Goal: Information Seeking & Learning: Learn about a topic

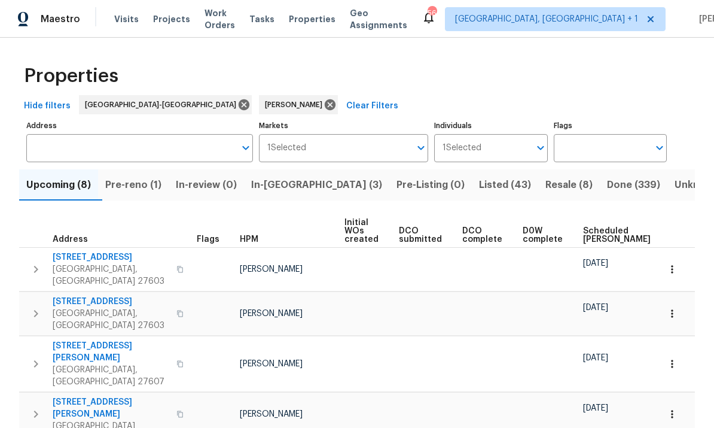
click at [288, 182] on span "In-reno (3)" at bounding box center [316, 184] width 131 height 17
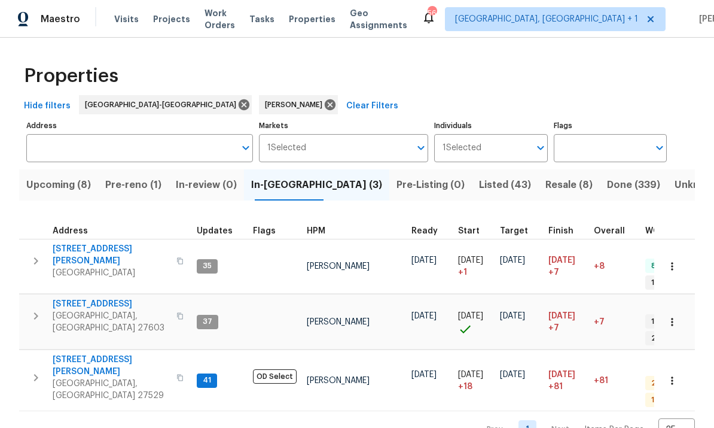
click at [138, 191] on span "Pre-reno (1)" at bounding box center [133, 184] width 56 height 17
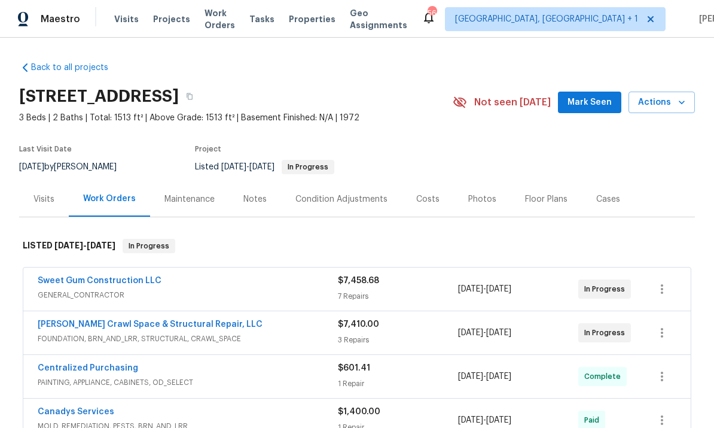
click at [179, 337] on span "FOUNDATION, BRN_AND_LRR, STRUCTURAL, CRAWL_SPACE" at bounding box center [188, 338] width 300 height 12
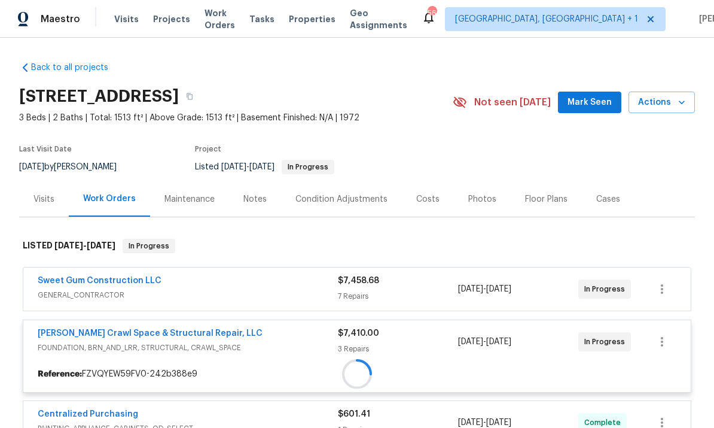
click at [183, 322] on div "Falcone Crawl Space & Structural Repair, LLC FOUNDATION, BRN_AND_LRR, STRUCTURA…" at bounding box center [356, 341] width 667 height 43
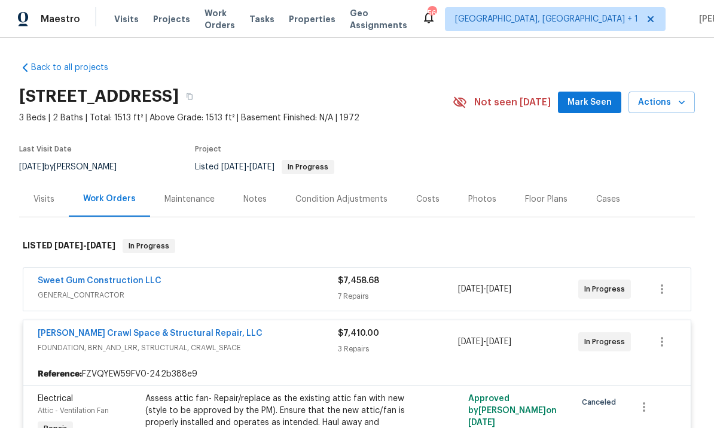
click at [180, 337] on link "Falcone Crawl Space & Structural Repair, LLC" at bounding box center [150, 333] width 225 height 8
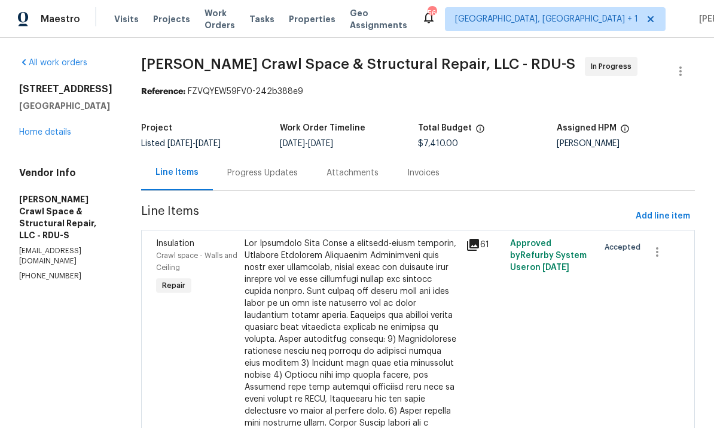
click at [262, 178] on div "Progress Updates" at bounding box center [262, 173] width 71 height 12
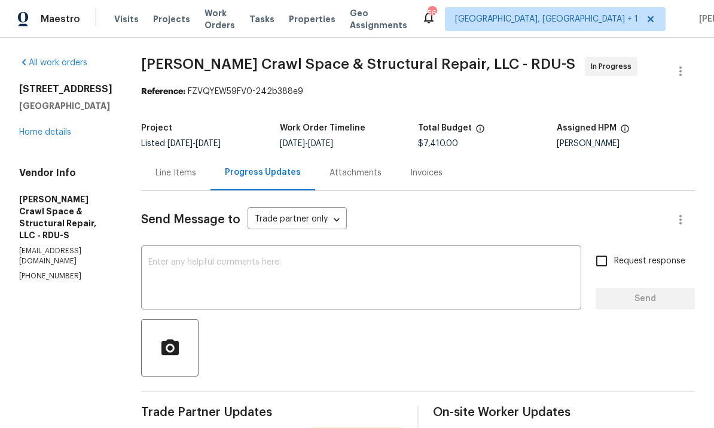
click at [60, 135] on link "Home details" at bounding box center [45, 132] width 52 height 8
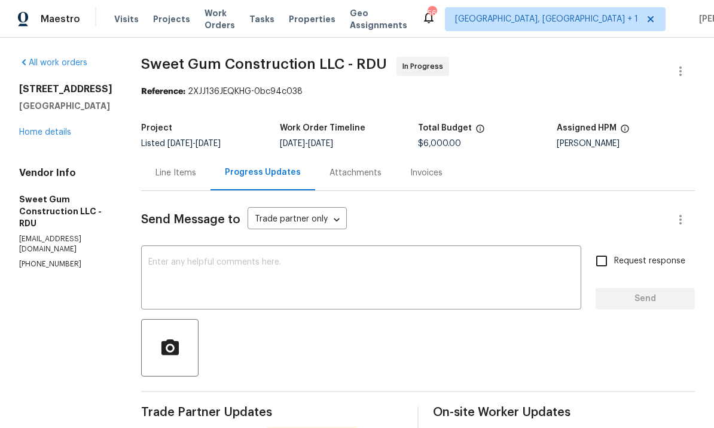
click at [57, 135] on link "Home details" at bounding box center [45, 132] width 52 height 8
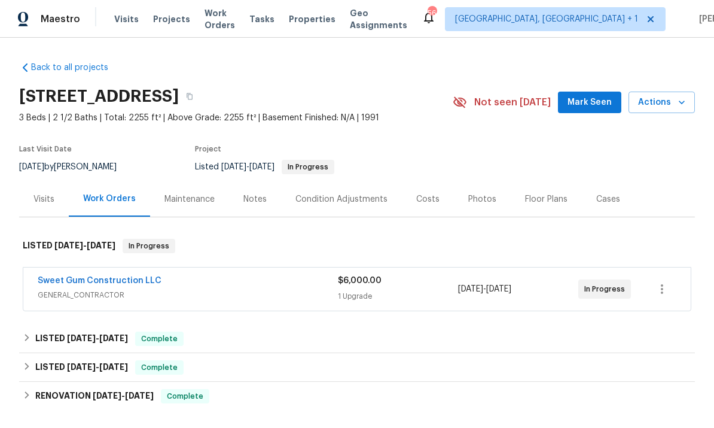
click at [117, 283] on link "Sweet Gum Construction LLC" at bounding box center [100, 280] width 124 height 8
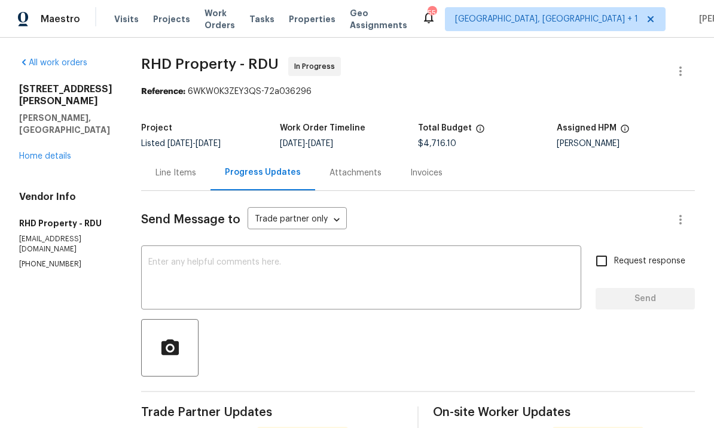
click at [59, 152] on link "Home details" at bounding box center [45, 156] width 52 height 8
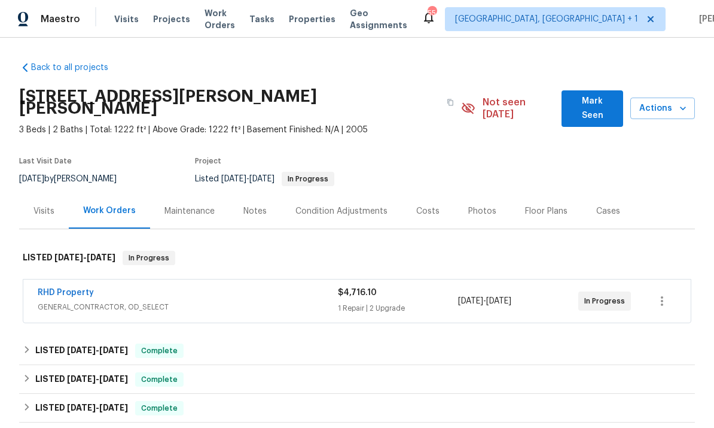
click at [63, 288] on link "RHD Property" at bounding box center [66, 292] width 56 height 8
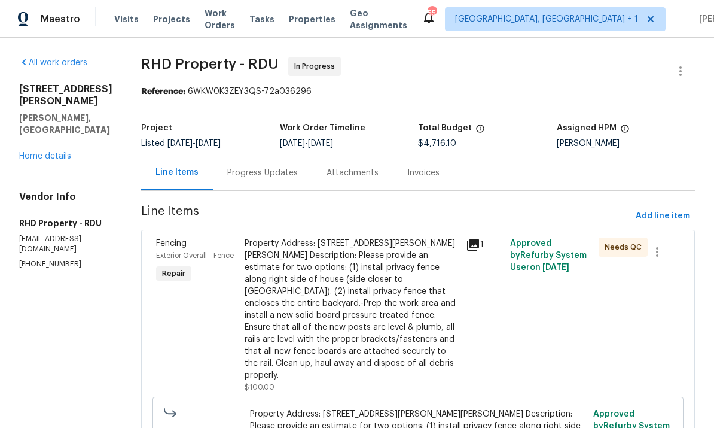
click at [287, 167] on div "Progress Updates" at bounding box center [262, 173] width 71 height 12
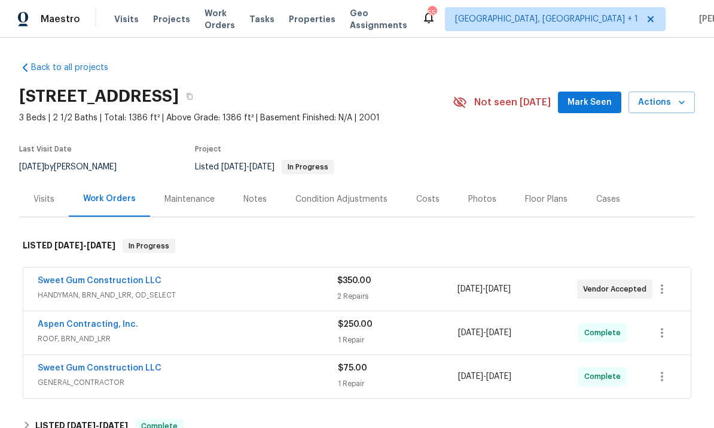
click at [97, 277] on link "Sweet Gum Construction LLC" at bounding box center [100, 280] width 124 height 8
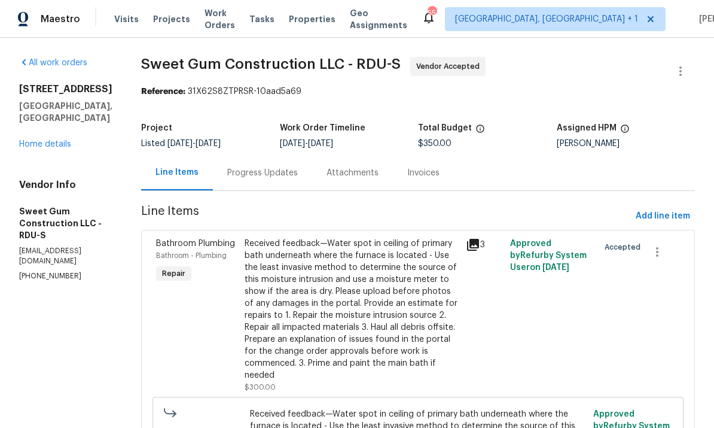
click at [274, 169] on div "Progress Updates" at bounding box center [262, 173] width 71 height 12
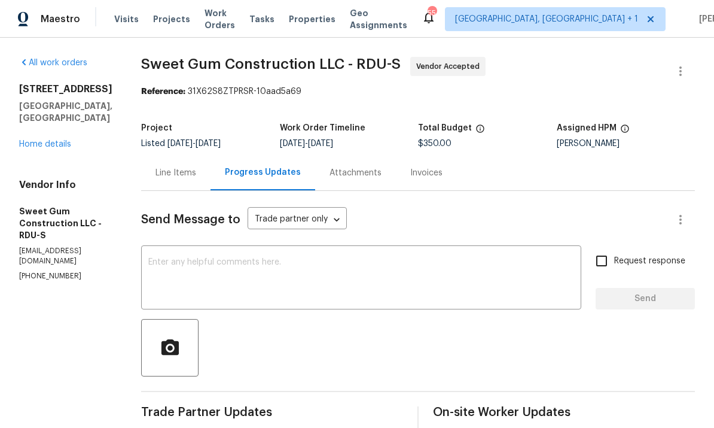
scroll to position [39, 0]
click at [51, 140] on link "Home details" at bounding box center [45, 144] width 52 height 8
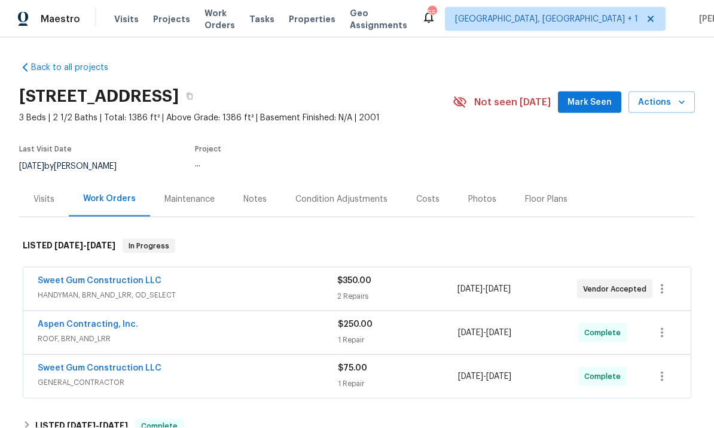
scroll to position [39, 0]
click at [127, 276] on link "Sweet Gum Construction LLC" at bounding box center [100, 280] width 124 height 8
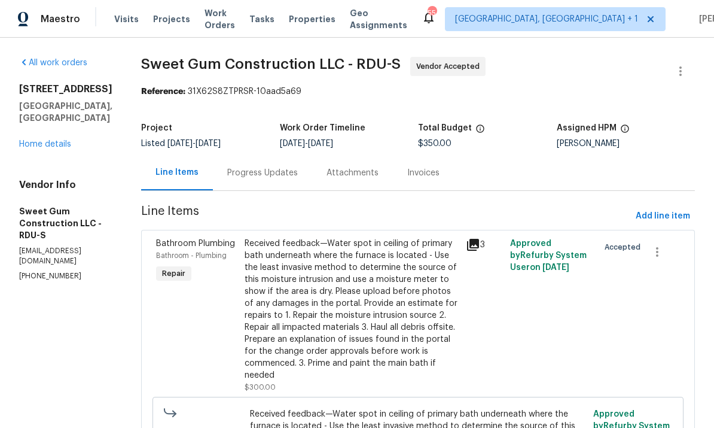
click at [51, 140] on link "Home details" at bounding box center [45, 144] width 52 height 8
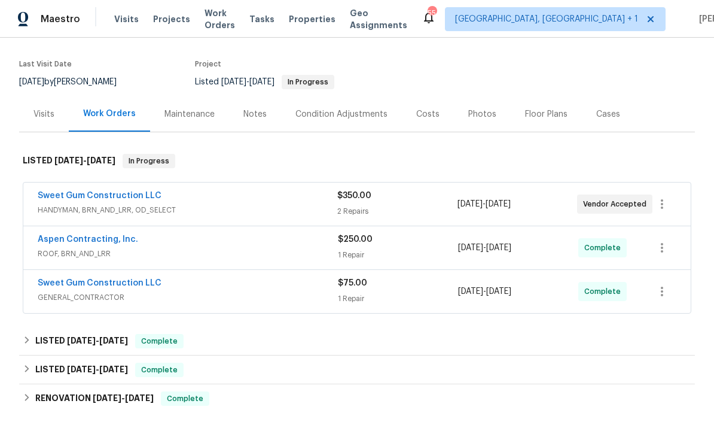
scroll to position [45, 0]
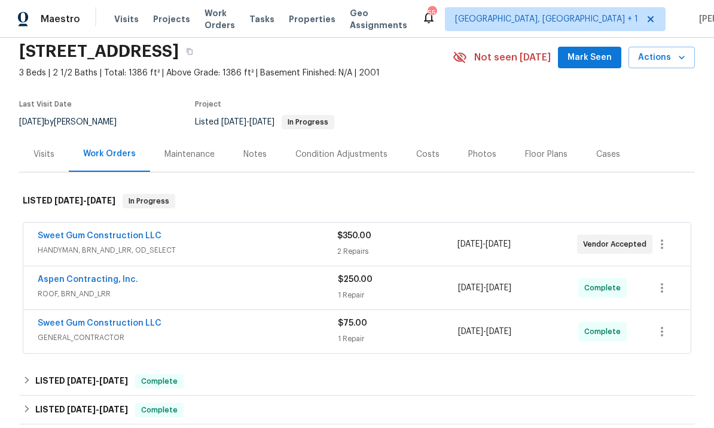
click at [96, 231] on link "Sweet Gum Construction LLC" at bounding box center [100, 235] width 124 height 8
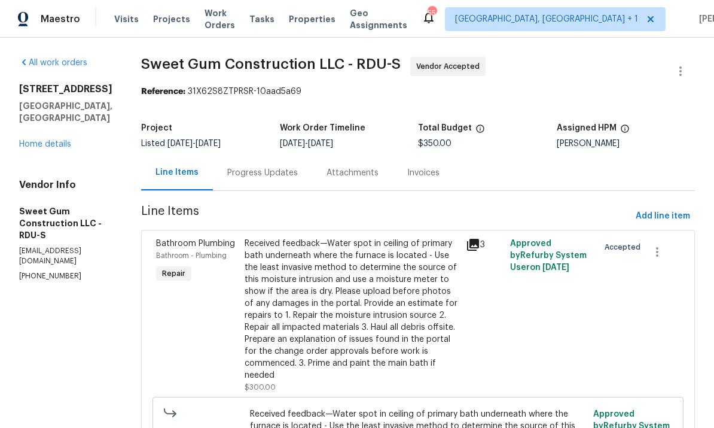
click at [282, 176] on div "Progress Updates" at bounding box center [262, 173] width 71 height 12
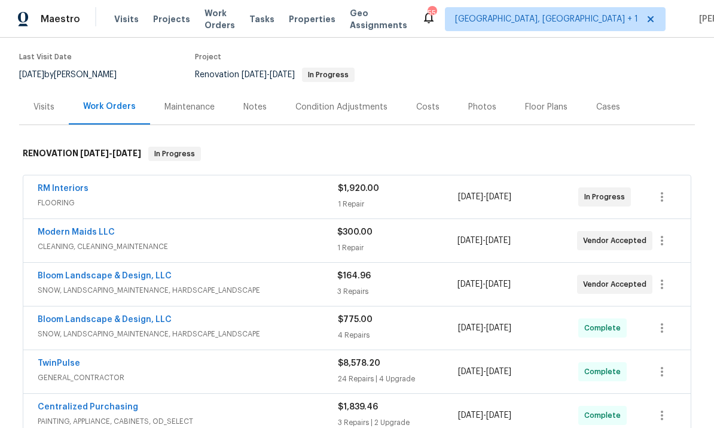
scroll to position [110, 0]
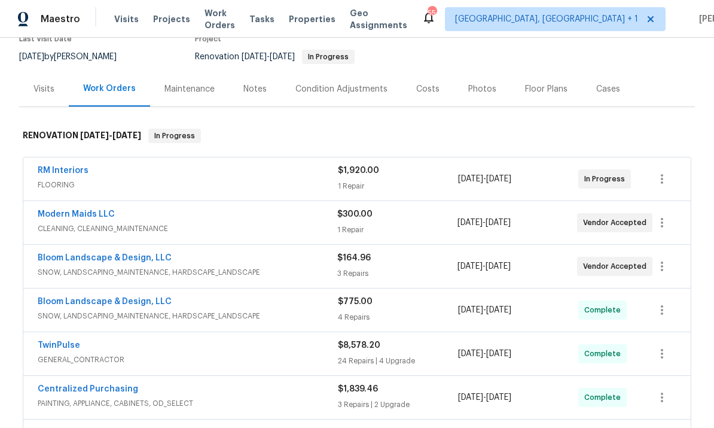
click at [59, 171] on link "RM Interiors" at bounding box center [63, 170] width 51 height 8
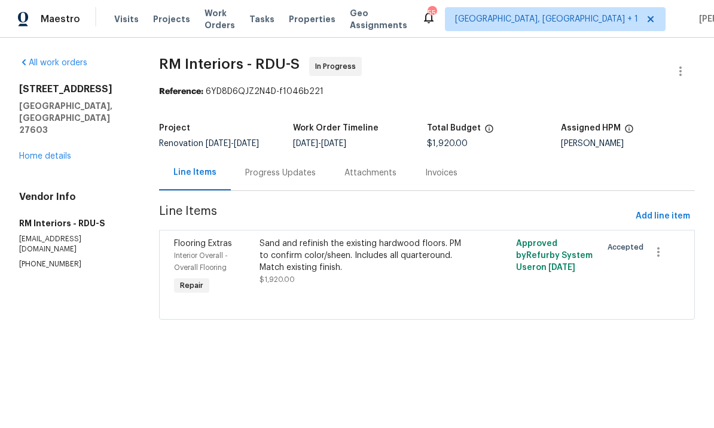
click at [272, 168] on div "Progress Updates" at bounding box center [280, 173] width 71 height 12
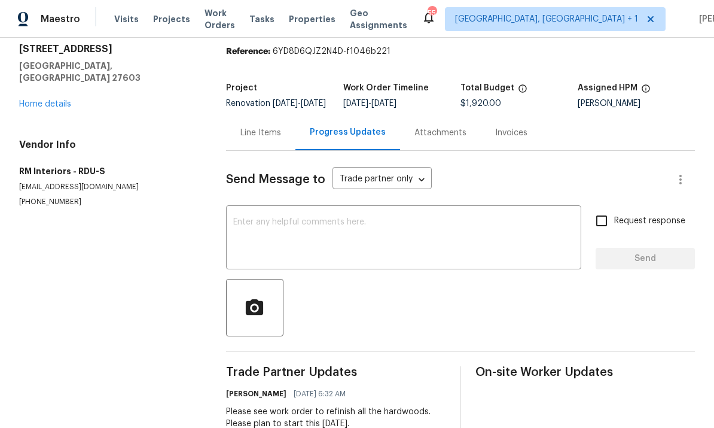
scroll to position [39, 0]
click at [57, 84] on div "2901 Piney Ct Raleigh, NC 27603 Home details" at bounding box center [108, 77] width 178 height 67
click at [50, 100] on link "Home details" at bounding box center [45, 104] width 52 height 8
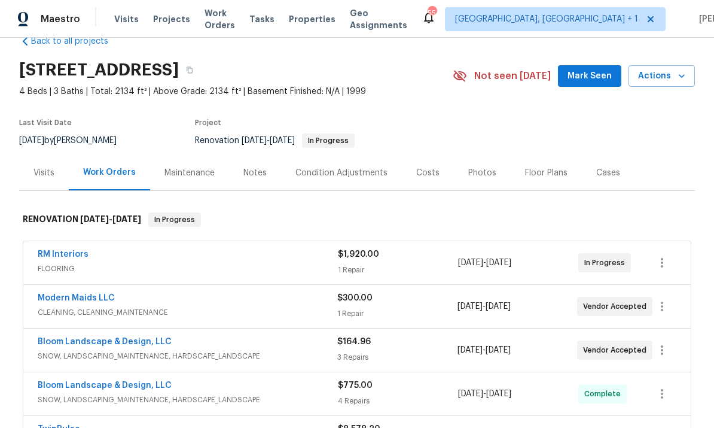
scroll to position [36, 0]
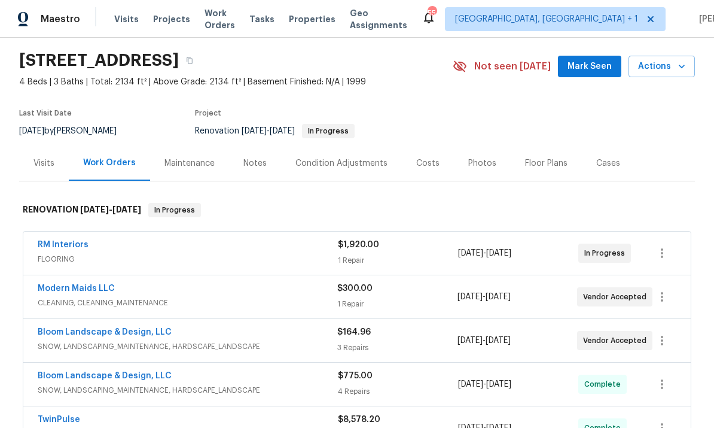
click at [81, 289] on link "Modern Maids LLC" at bounding box center [76, 288] width 77 height 8
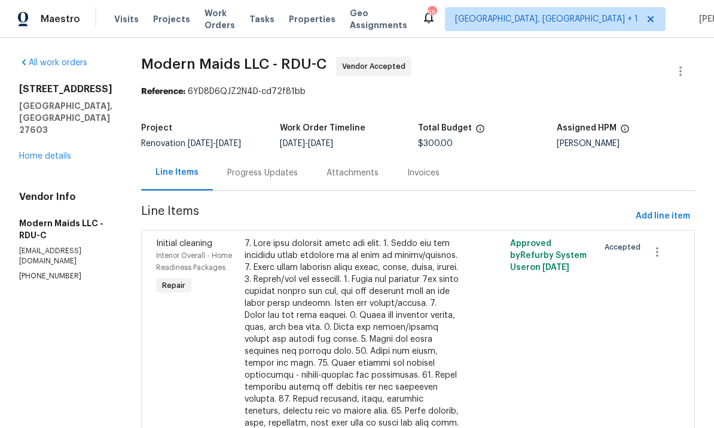
click at [277, 166] on div "Progress Updates" at bounding box center [262, 172] width 99 height 35
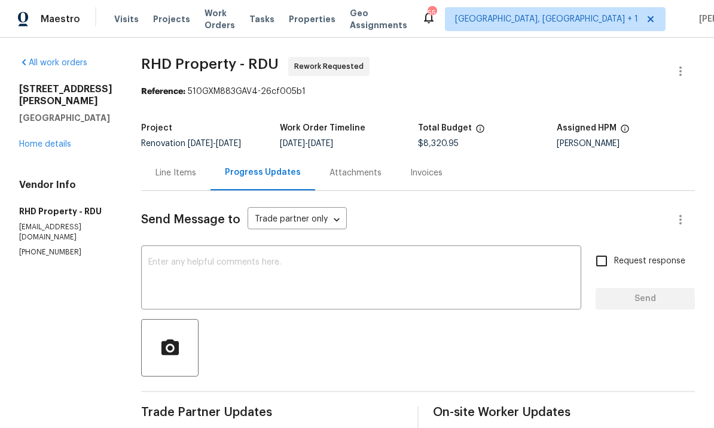
click at [50, 140] on link "Home details" at bounding box center [45, 144] width 52 height 8
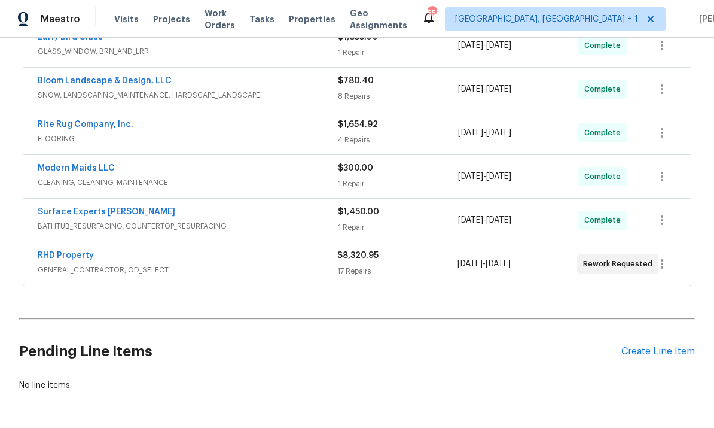
scroll to position [374, 0]
click at [72, 256] on link "RHD Property" at bounding box center [66, 256] width 56 height 8
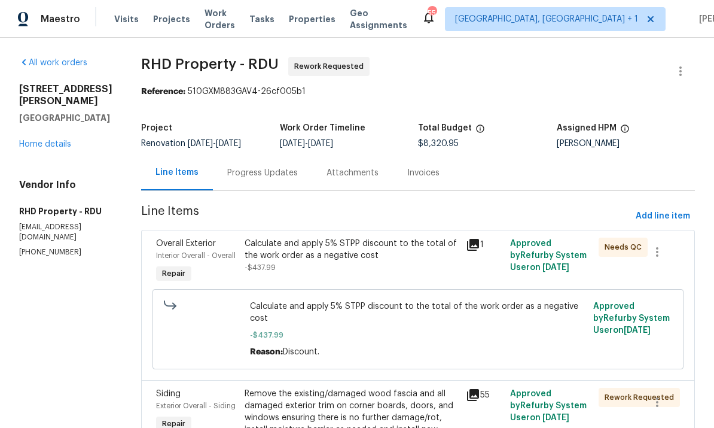
click at [275, 176] on div "Progress Updates" at bounding box center [262, 173] width 71 height 12
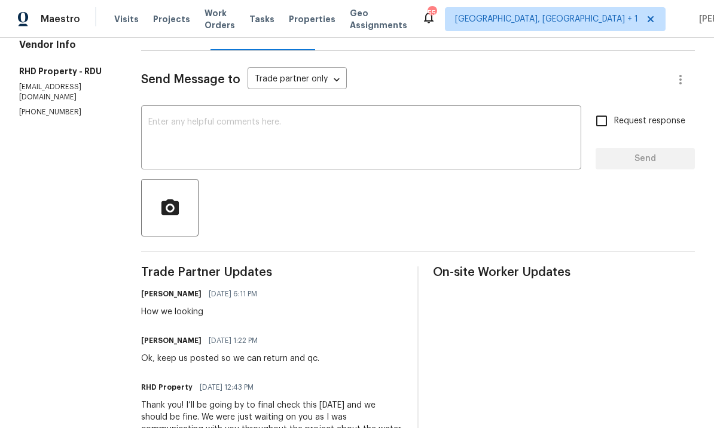
scroll to position [145, 0]
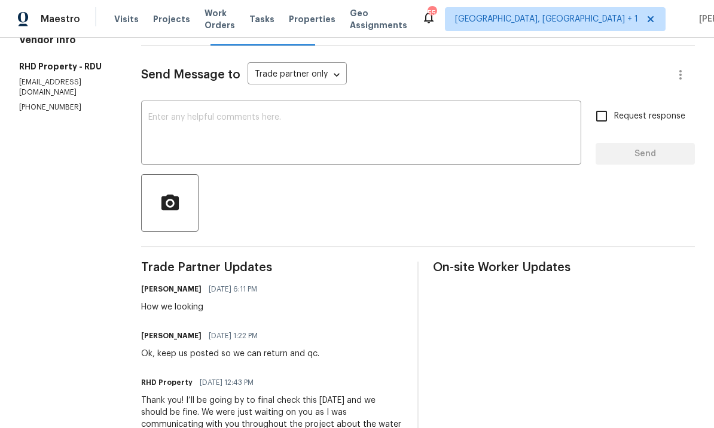
click at [209, 113] on textarea at bounding box center [361, 134] width 426 height 42
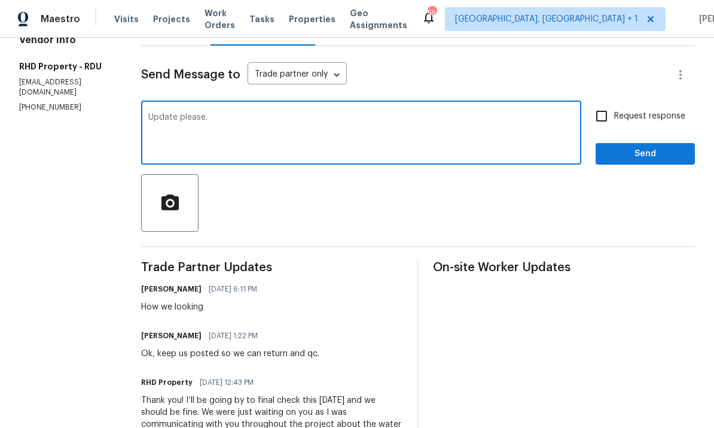
type textarea "Update please."
click at [643, 146] on span "Send" at bounding box center [645, 153] width 80 height 15
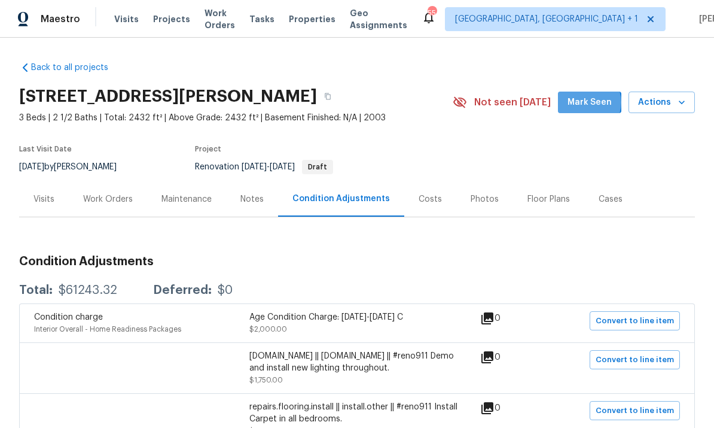
click at [591, 102] on span "Mark Seen" at bounding box center [589, 102] width 44 height 15
click at [112, 193] on div "Work Orders" at bounding box center [108, 199] width 50 height 12
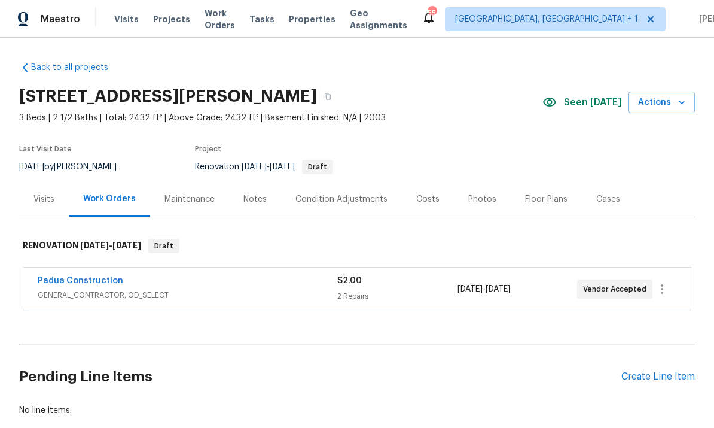
click at [334, 203] on div "Condition Adjustments" at bounding box center [341, 199] width 92 height 12
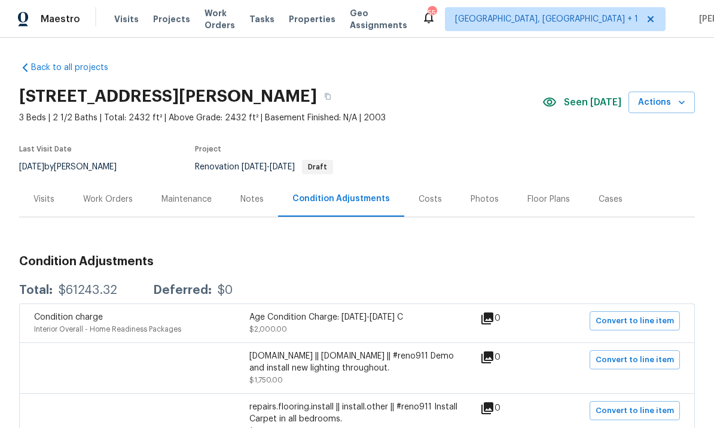
click at [425, 200] on div "Costs" at bounding box center [430, 199] width 23 height 12
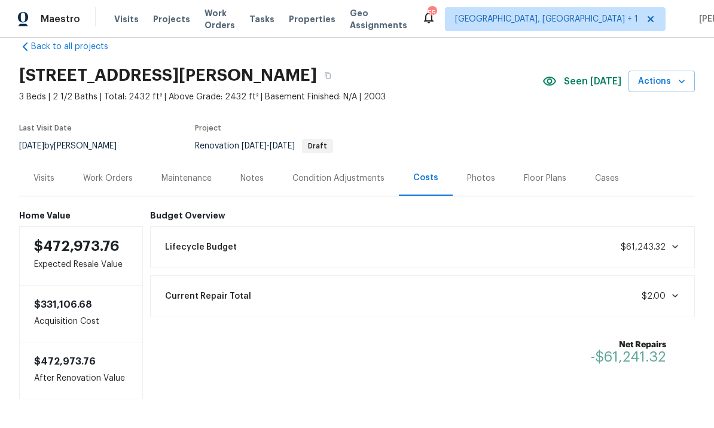
scroll to position [20, 0]
click at [257, 182] on div "Notes" at bounding box center [251, 179] width 23 height 12
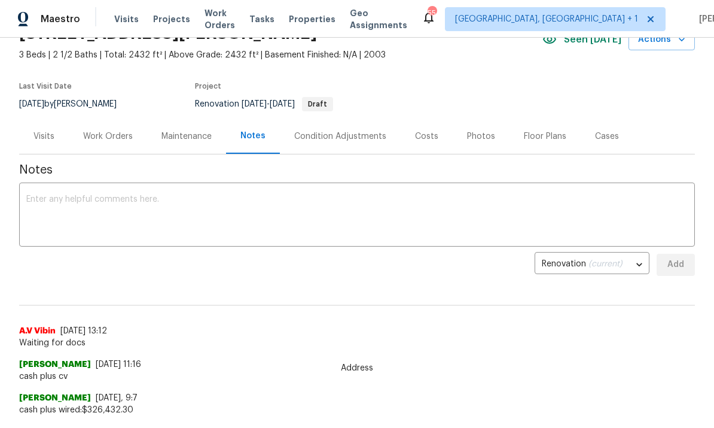
scroll to position [65, 0]
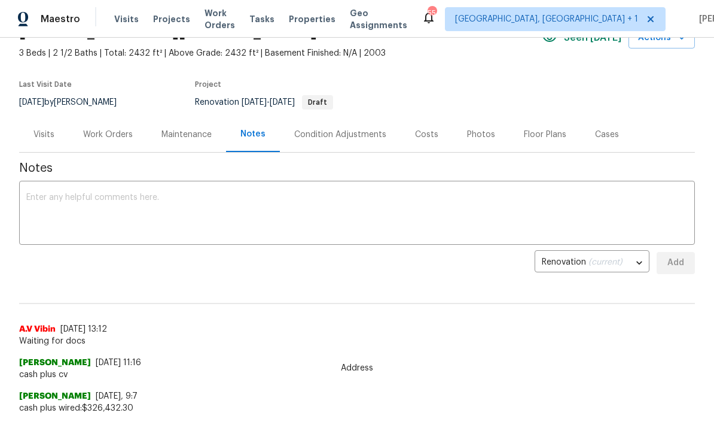
click at [100, 142] on div "Work Orders" at bounding box center [108, 134] width 78 height 35
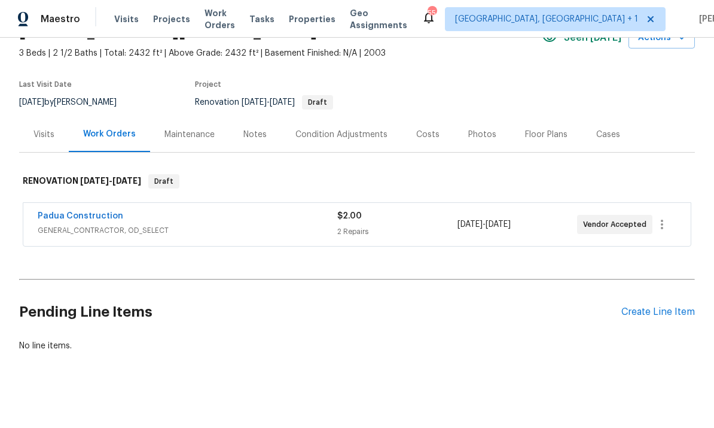
scroll to position [25, 0]
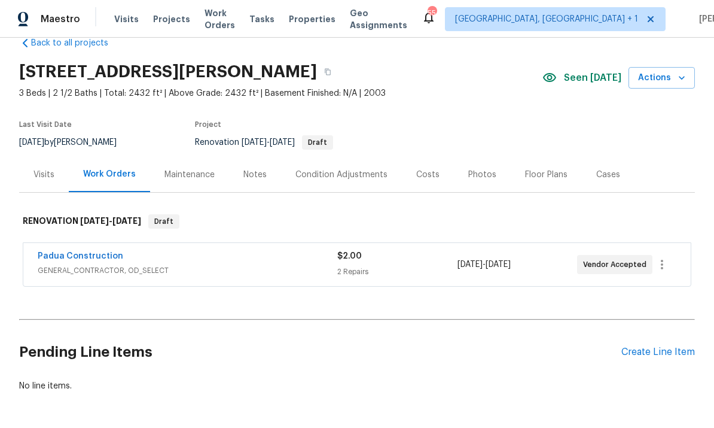
click at [107, 253] on link "Padua Construction" at bounding box center [81, 256] width 86 height 8
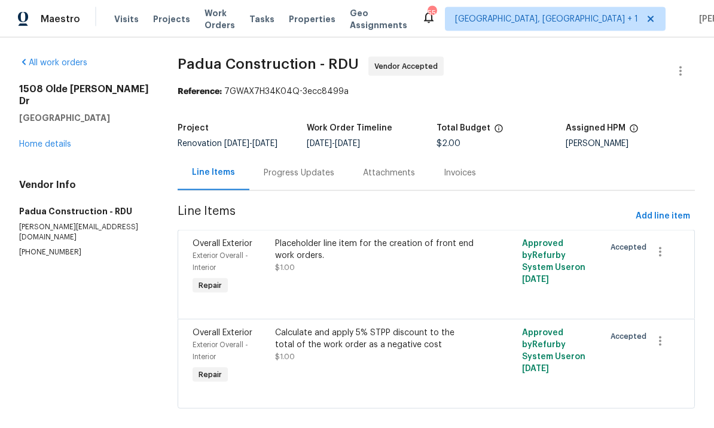
scroll to position [25, 0]
click at [290, 167] on div "Progress Updates" at bounding box center [299, 173] width 71 height 12
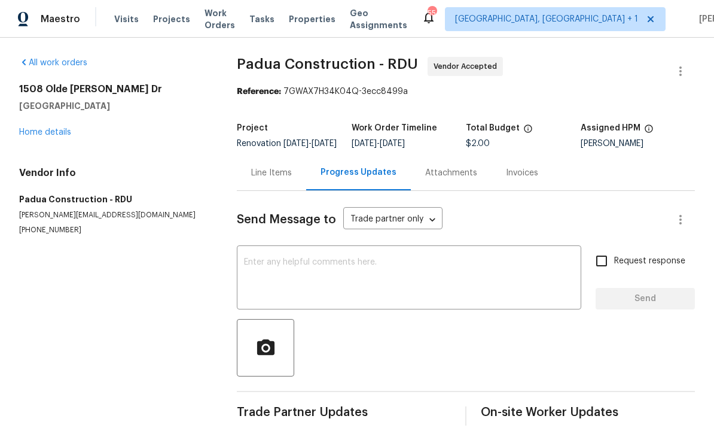
scroll to position [26, 0]
click at [59, 113] on div "All work orders [STREET_ADDRESS][PERSON_NAME][PERSON_NAME] Home details Vendor …" at bounding box center [113, 146] width 189 height 178
click at [53, 118] on div "All work orders [STREET_ADDRESS][PERSON_NAME][PERSON_NAME] Home details Vendor …" at bounding box center [113, 146] width 189 height 178
click at [56, 117] on div "All work orders [STREET_ADDRESS][PERSON_NAME][PERSON_NAME] Home details Vendor …" at bounding box center [113, 146] width 189 height 178
click at [57, 128] on link "Home details" at bounding box center [45, 132] width 52 height 8
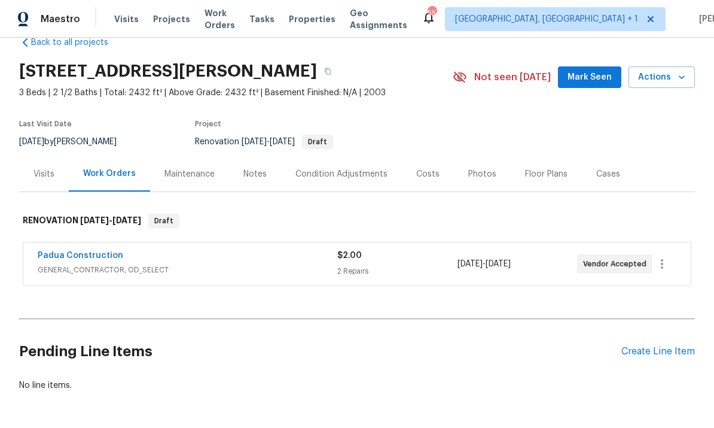
scroll to position [25, 0]
click at [87, 252] on link "Padua Construction" at bounding box center [81, 256] width 86 height 8
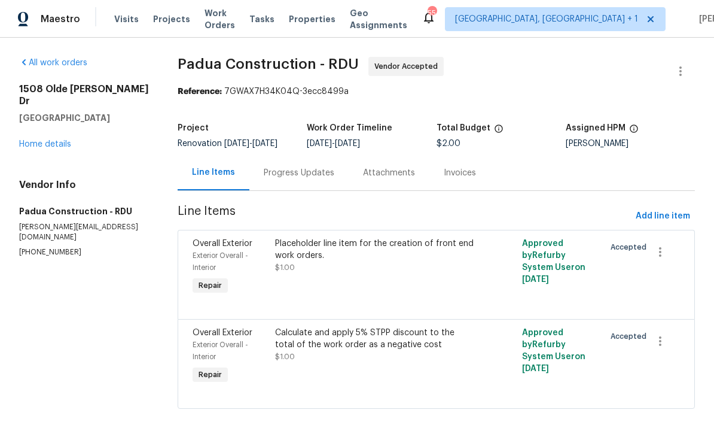
scroll to position [25, 0]
click at [61, 140] on link "Home details" at bounding box center [45, 144] width 52 height 8
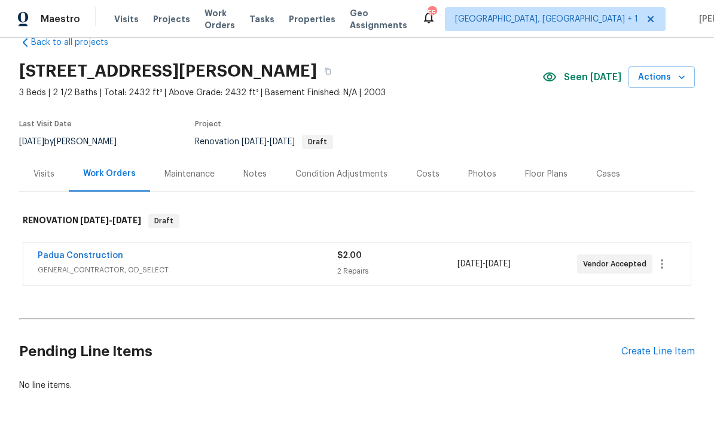
scroll to position [25, 0]
click at [336, 169] on div "Condition Adjustments" at bounding box center [341, 175] width 92 height 12
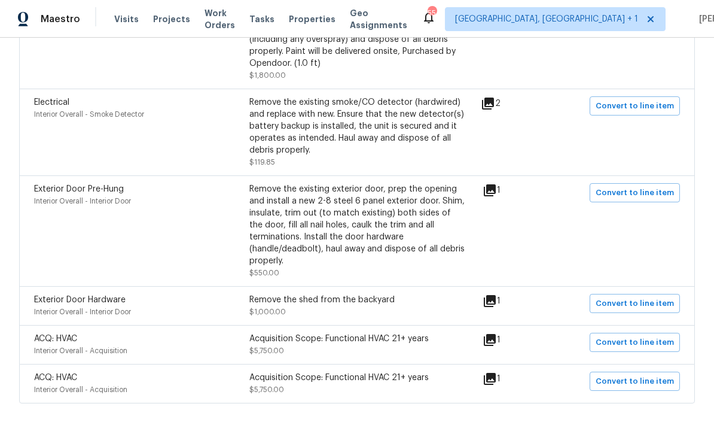
scroll to position [2492, 0]
click at [496, 295] on icon at bounding box center [490, 301] width 12 height 12
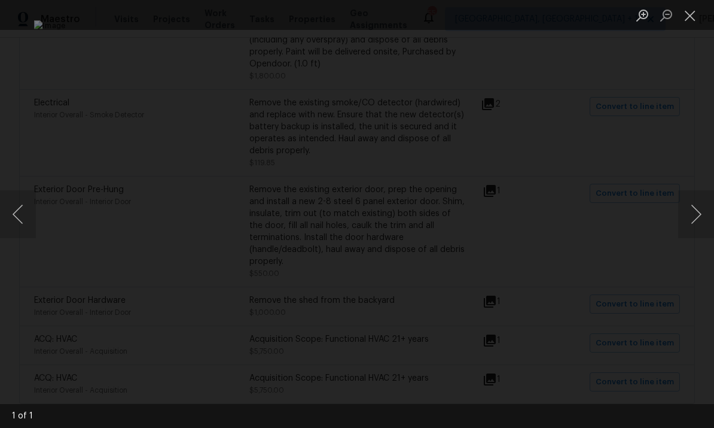
click at [696, 212] on button "Next image" at bounding box center [696, 214] width 36 height 48
click at [688, 218] on button "Next image" at bounding box center [696, 214] width 36 height 48
click at [686, 213] on button "Next image" at bounding box center [696, 214] width 36 height 48
click at [695, 219] on button "Next image" at bounding box center [696, 214] width 36 height 48
click at [689, 133] on div "Lightbox" at bounding box center [357, 214] width 714 height 428
